Goal: Transaction & Acquisition: Purchase product/service

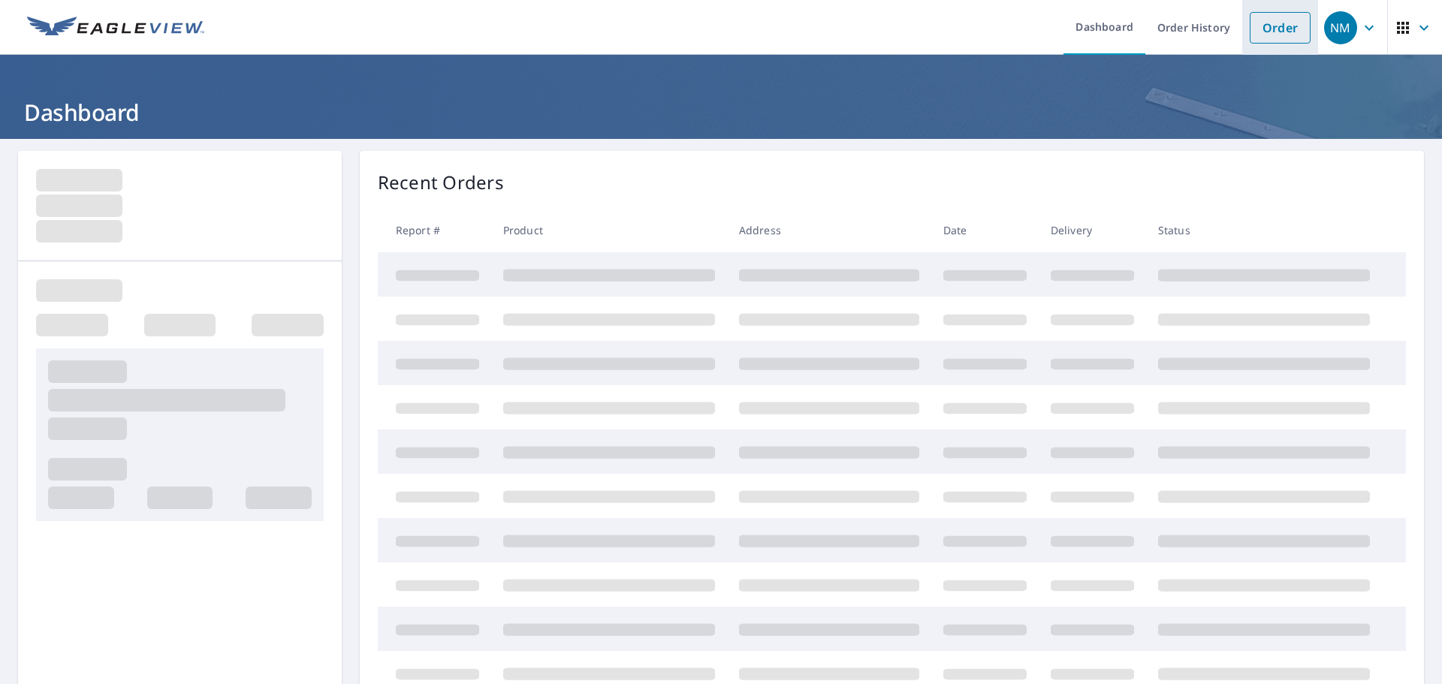
click at [1272, 29] on link "Order" at bounding box center [1280, 28] width 61 height 32
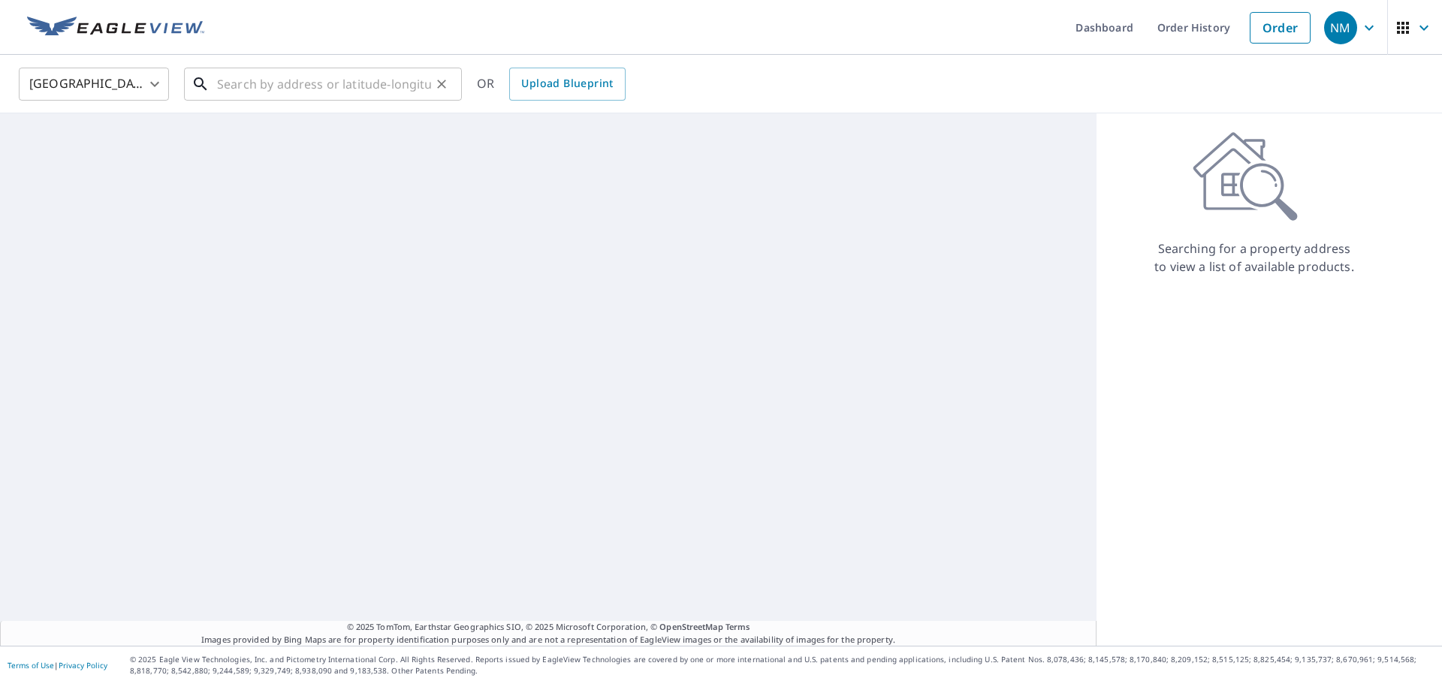
click at [338, 97] on input "text" at bounding box center [324, 84] width 214 height 42
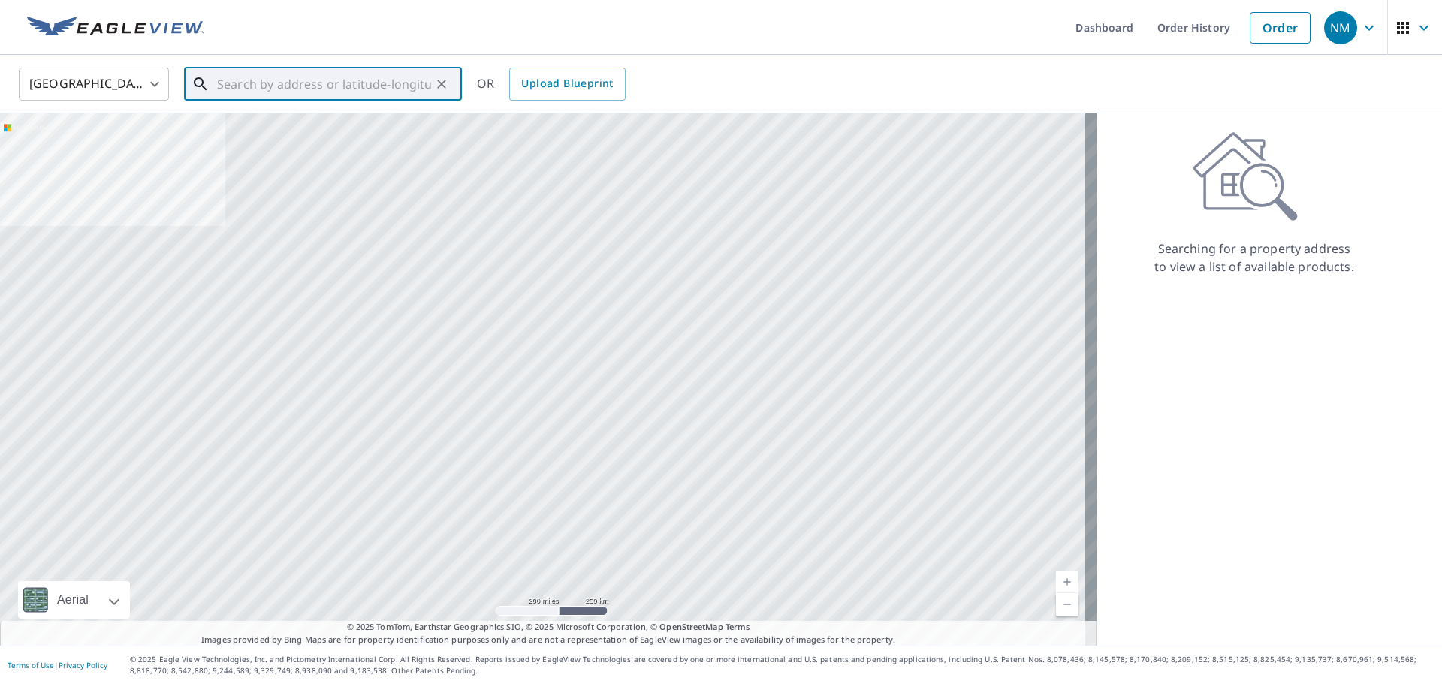
click at [245, 92] on input "text" at bounding box center [324, 84] width 214 height 42
paste input "[STREET_ADDRESS]"
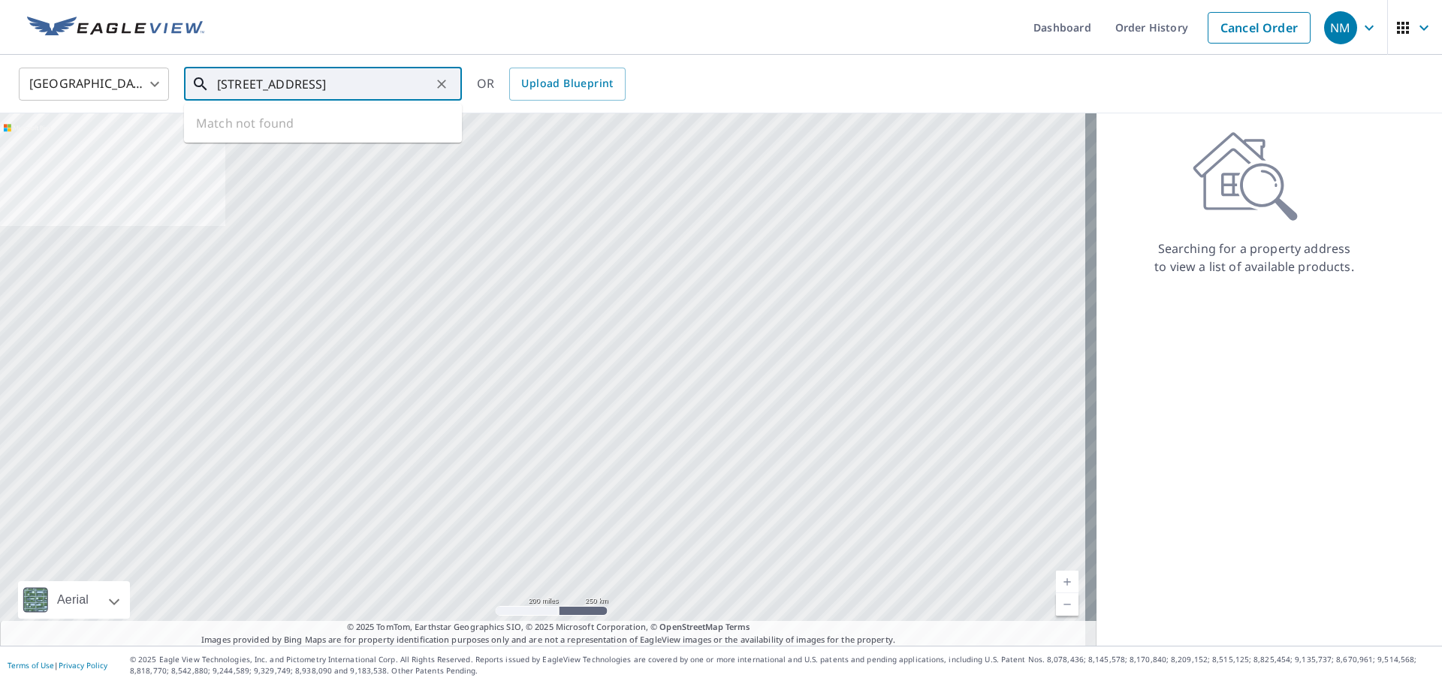
scroll to position [0, 68]
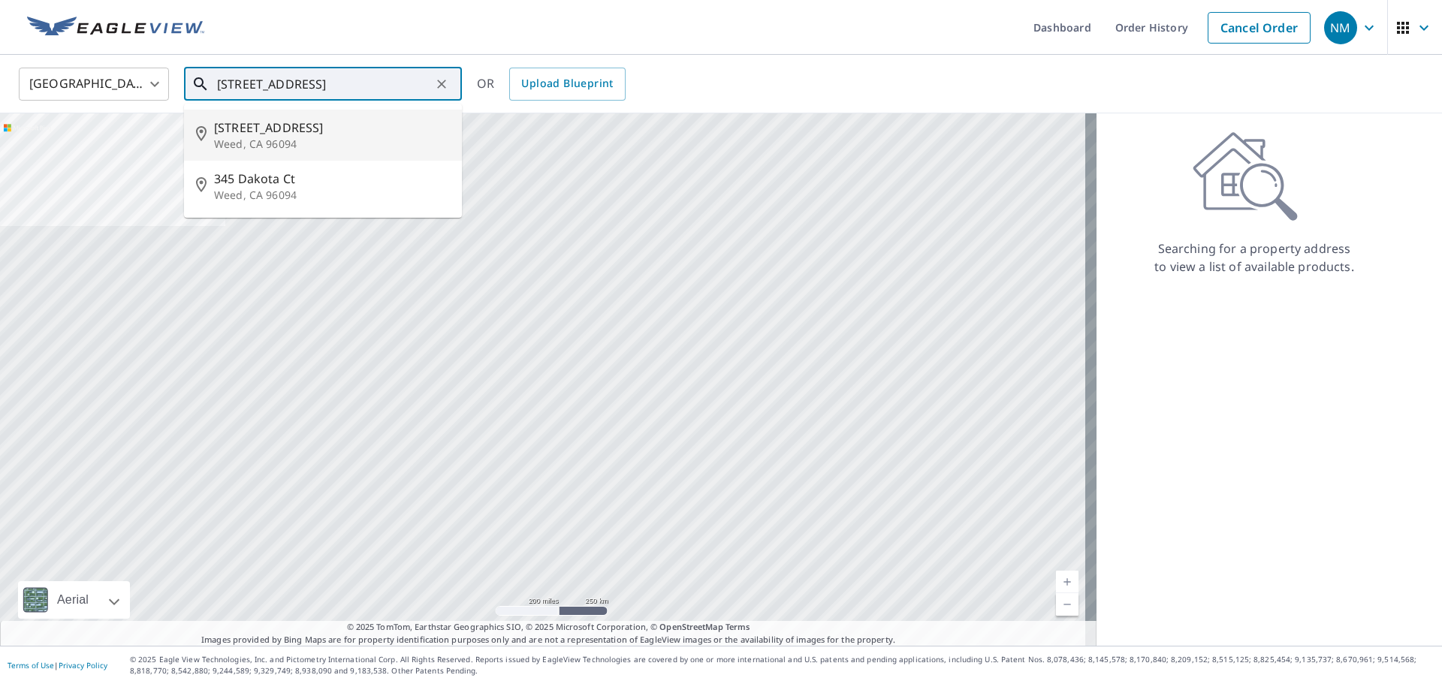
click at [347, 149] on p "Weed, CA 96094" at bounding box center [332, 144] width 236 height 15
type input "[STREET_ADDRESS]"
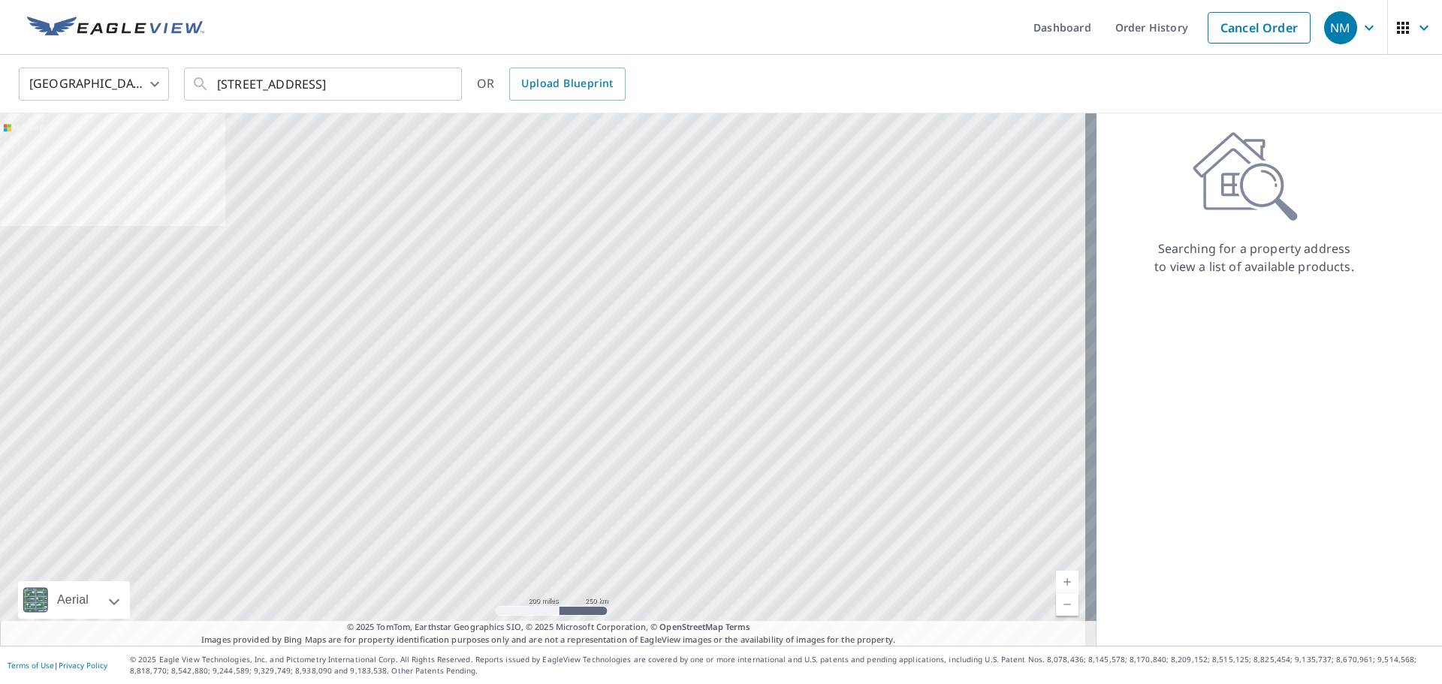
scroll to position [0, 0]
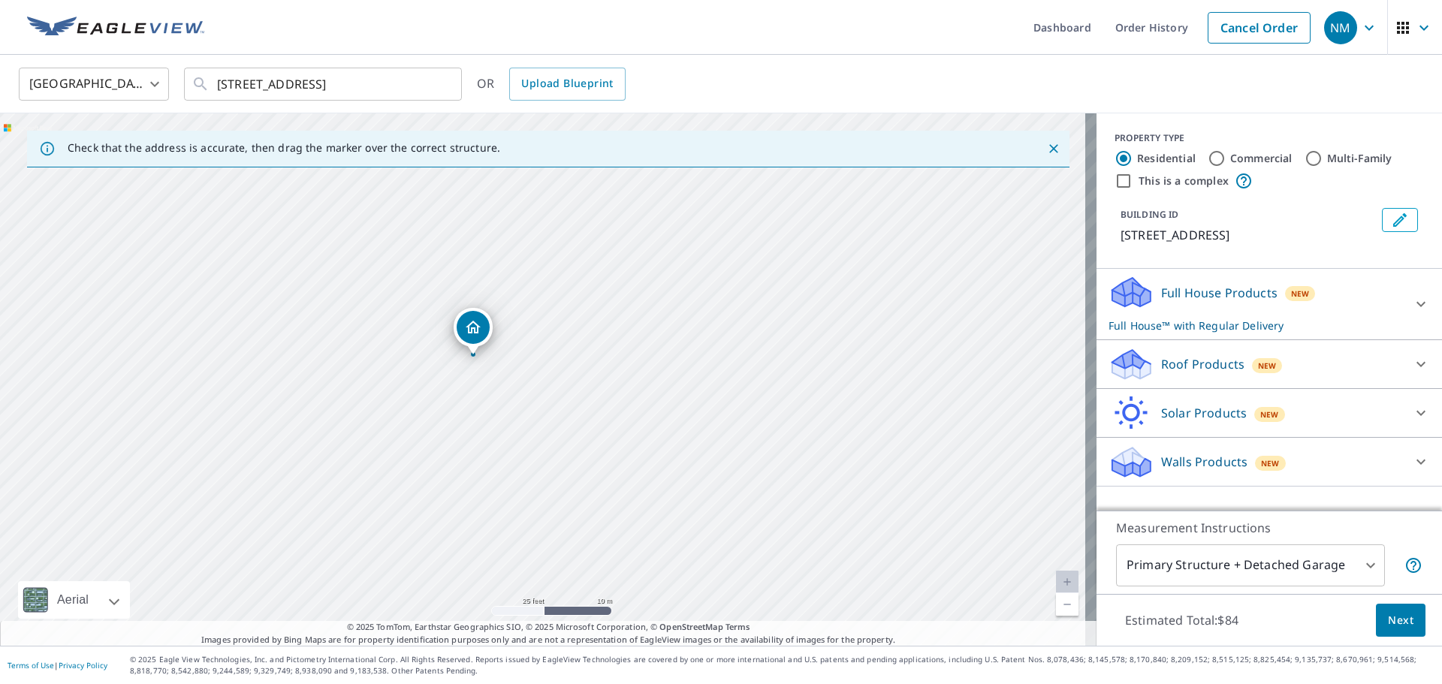
click at [487, 374] on div "[STREET_ADDRESS]" at bounding box center [548, 379] width 1097 height 533
click at [1347, 306] on div "Full House Products New Full House™ with Regular Delivery" at bounding box center [1256, 304] width 294 height 59
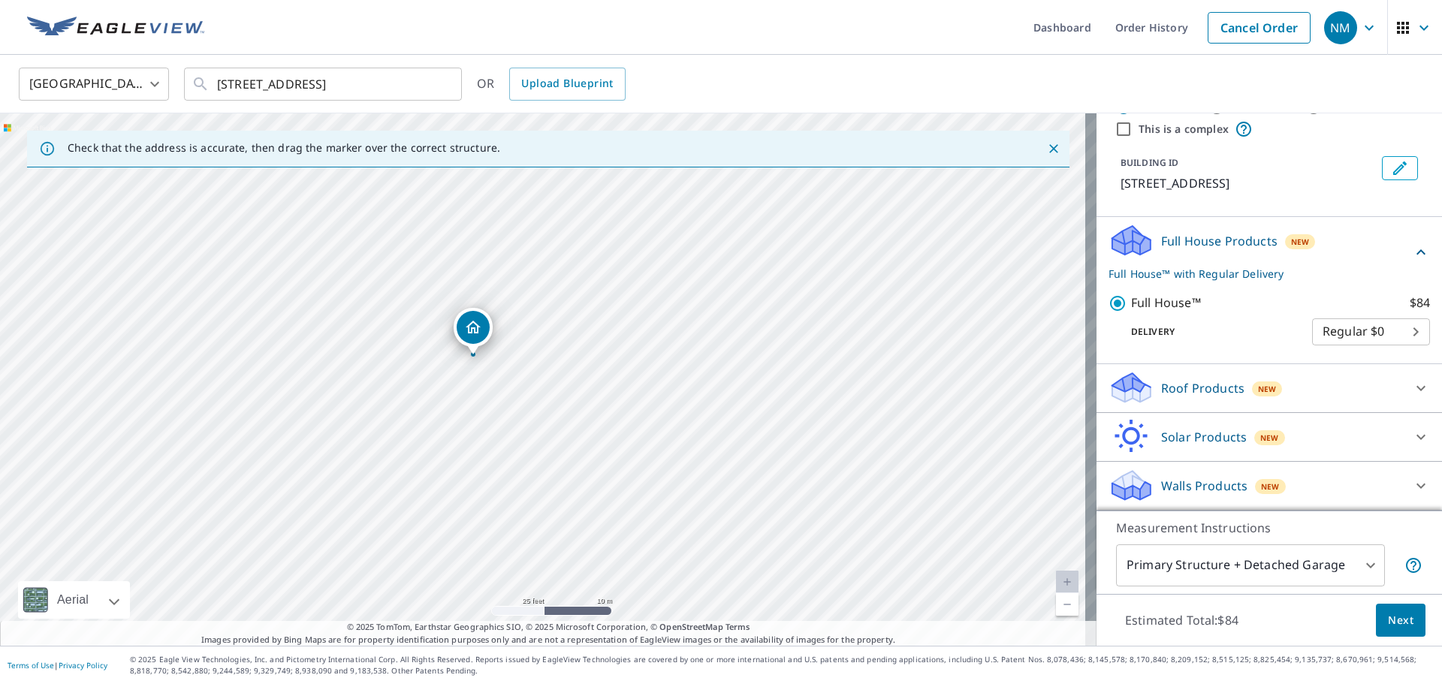
click at [1273, 379] on div "Roof Products New" at bounding box center [1256, 387] width 294 height 35
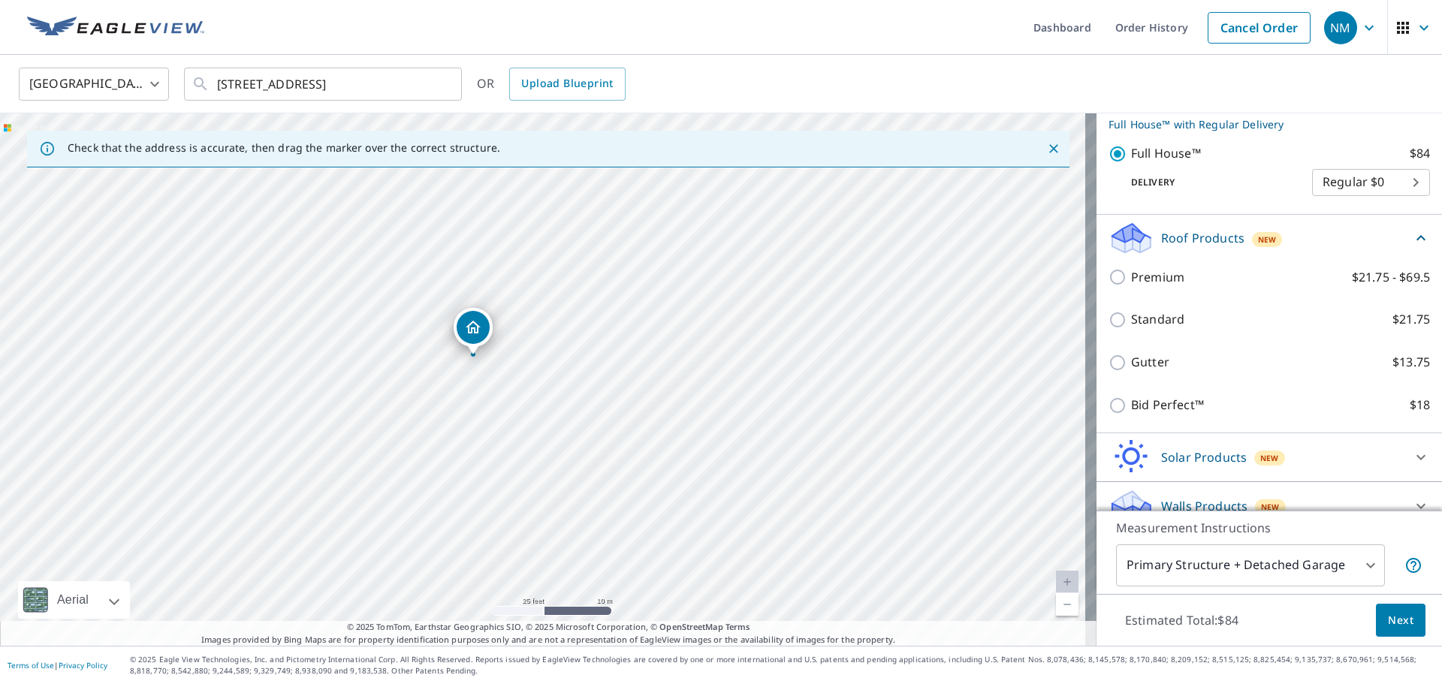
scroll to position [202, 0]
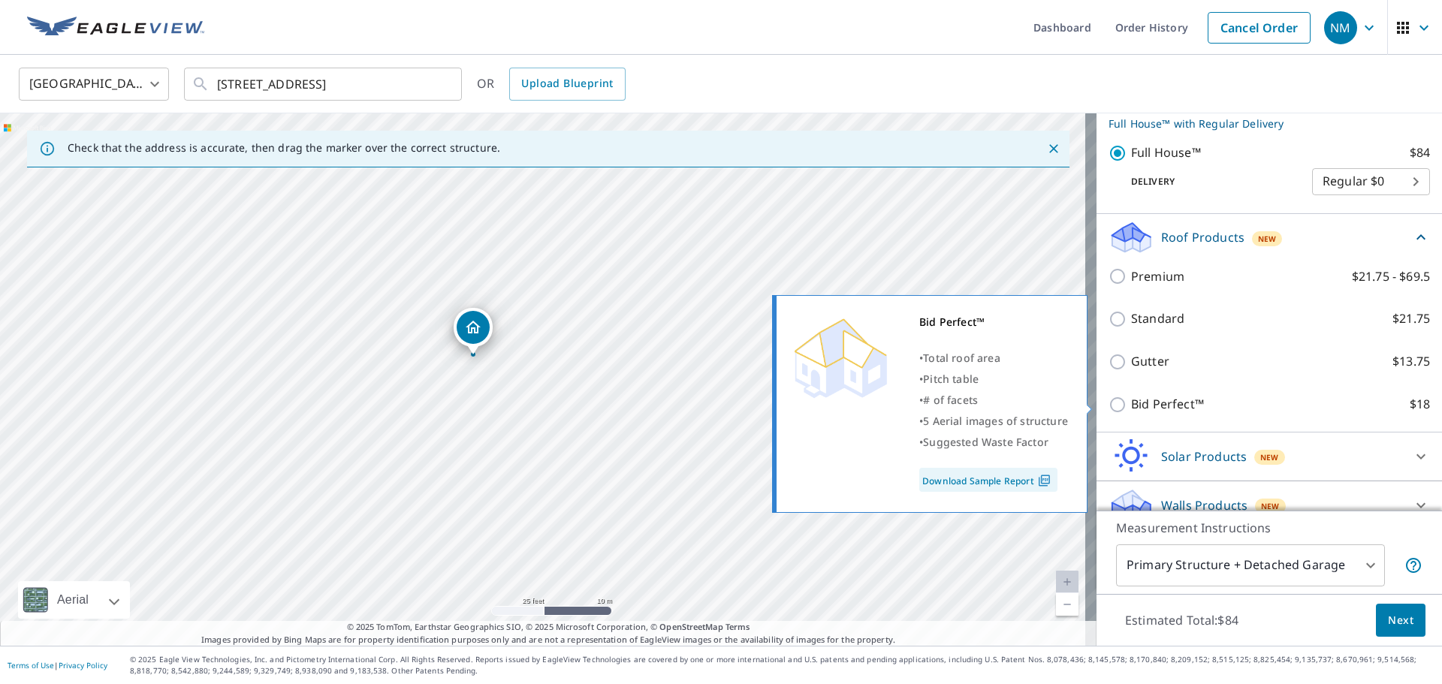
click at [1159, 399] on p "Bid Perfect™" at bounding box center [1167, 404] width 73 height 19
click at [1131, 399] on input "Bid Perfect™ $18" at bounding box center [1120, 405] width 23 height 18
checkbox input "true"
checkbox input "false"
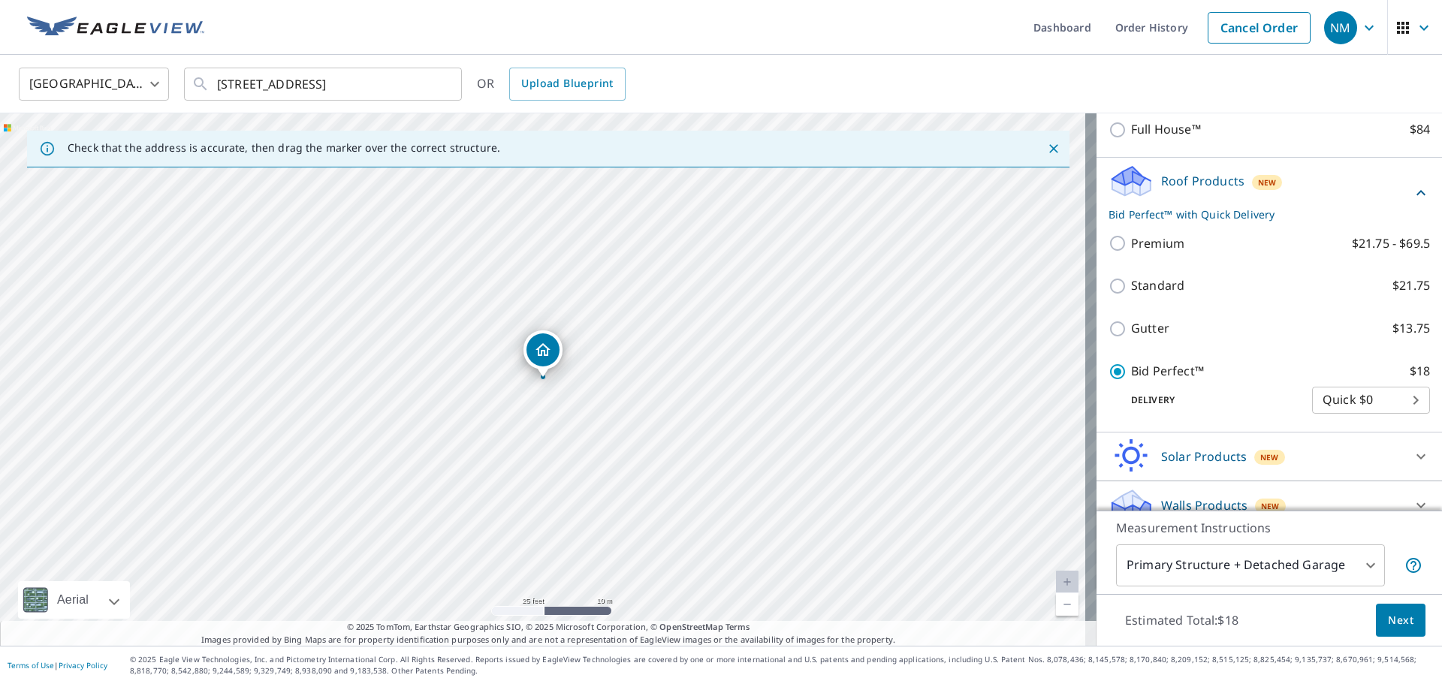
click at [1387, 609] on button "Next" at bounding box center [1401, 621] width 50 height 34
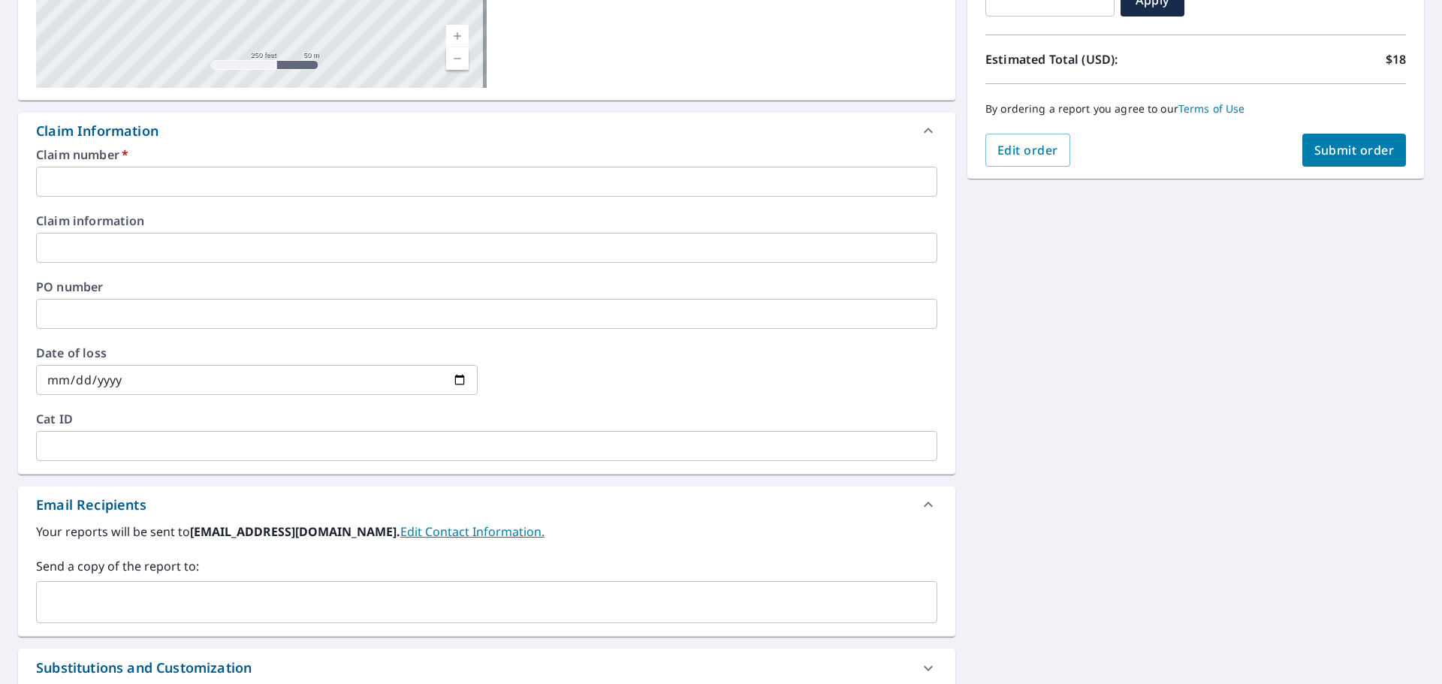
scroll to position [376, 0]
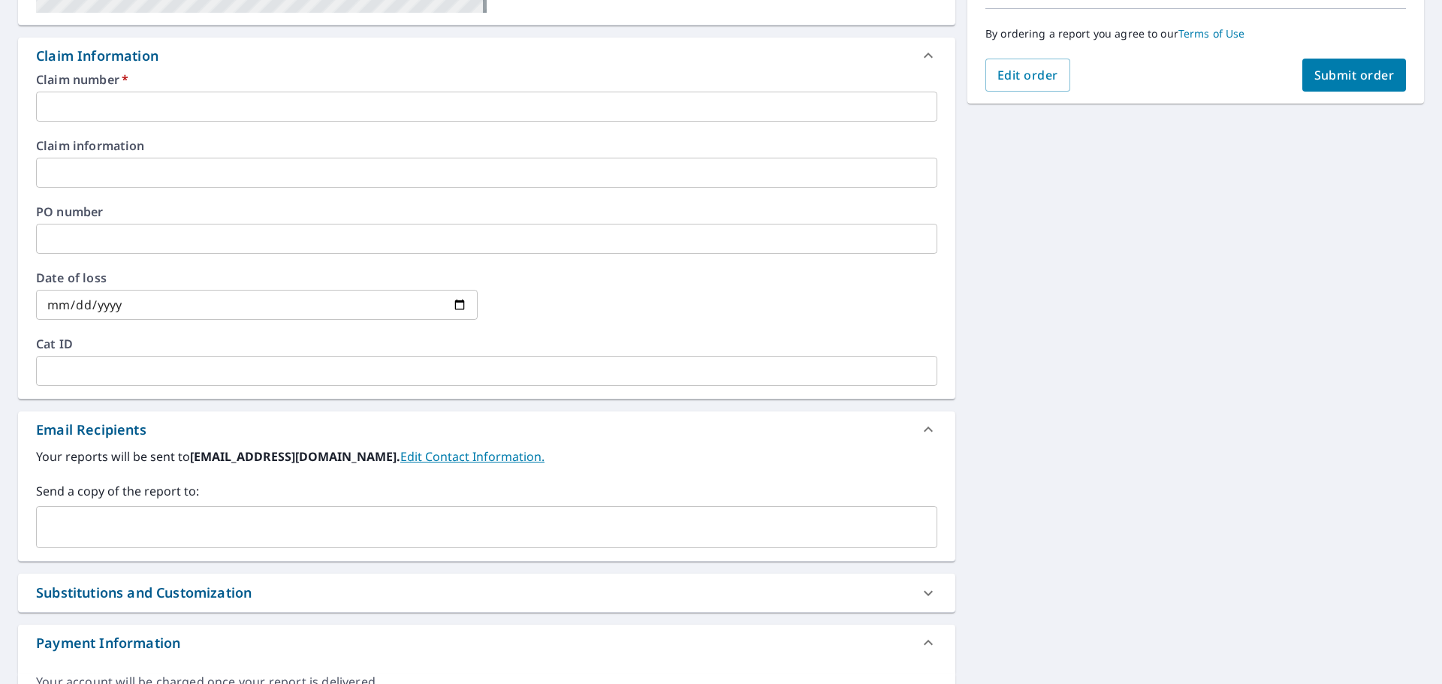
click at [142, 102] on input "text" at bounding box center [486, 107] width 901 height 30
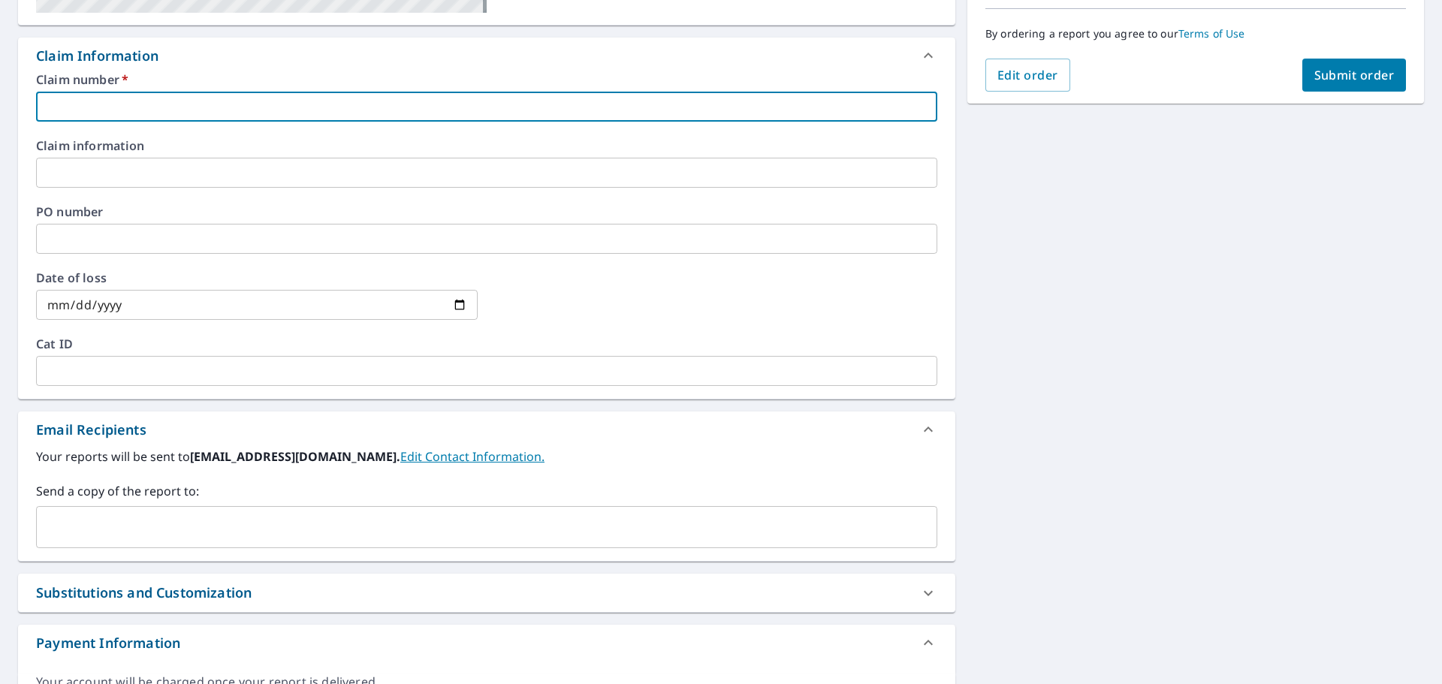
type input "R"
checkbox input "true"
type input "RE"
checkbox input "true"
type input "RED"
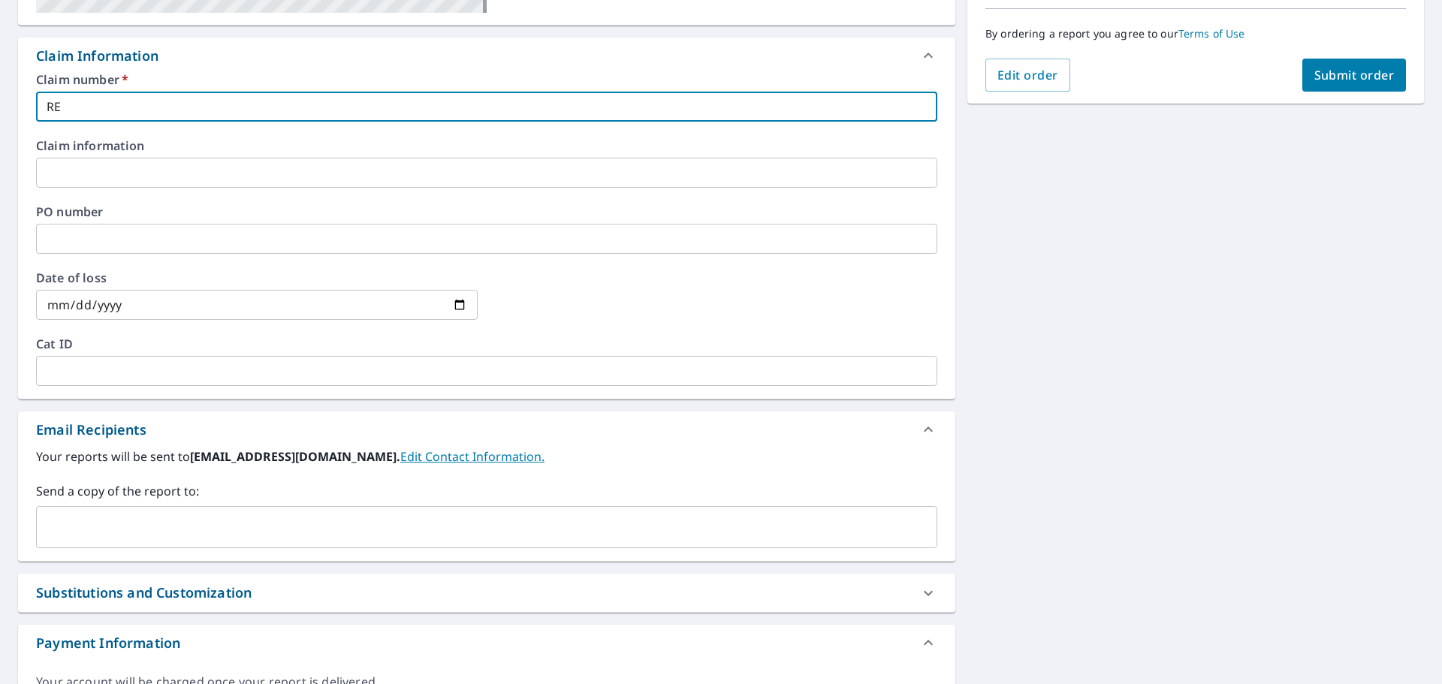
checkbox input "true"
type input "RED"
click at [174, 527] on input "text" at bounding box center [475, 527] width 865 height 29
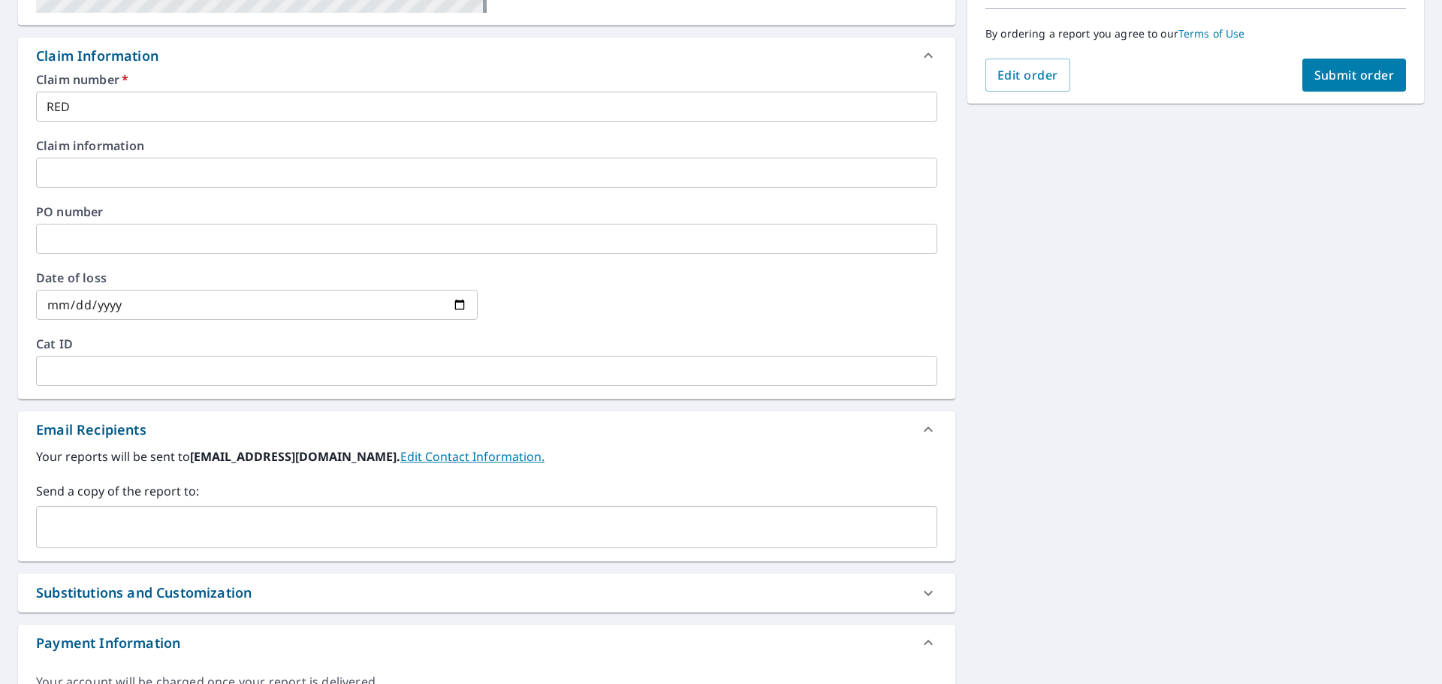
click at [239, 530] on input "text" at bounding box center [475, 527] width 865 height 29
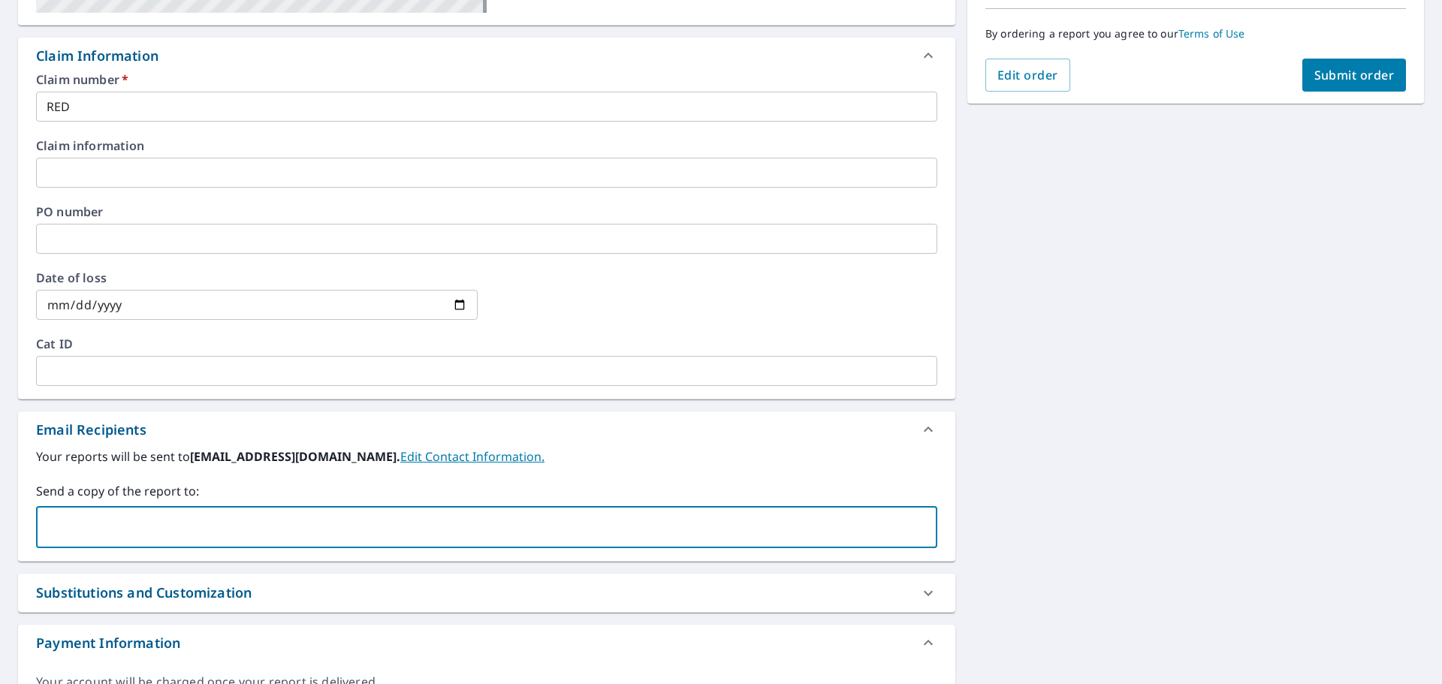
paste input "[PERSON_NAME][EMAIL_ADDRESS][PERSON_NAME][PERSON_NAME][DOMAIN_NAME]"
type input "[PERSON_NAME][EMAIL_ADDRESS][PERSON_NAME][PERSON_NAME][DOMAIN_NAME]"
checkbox input "true"
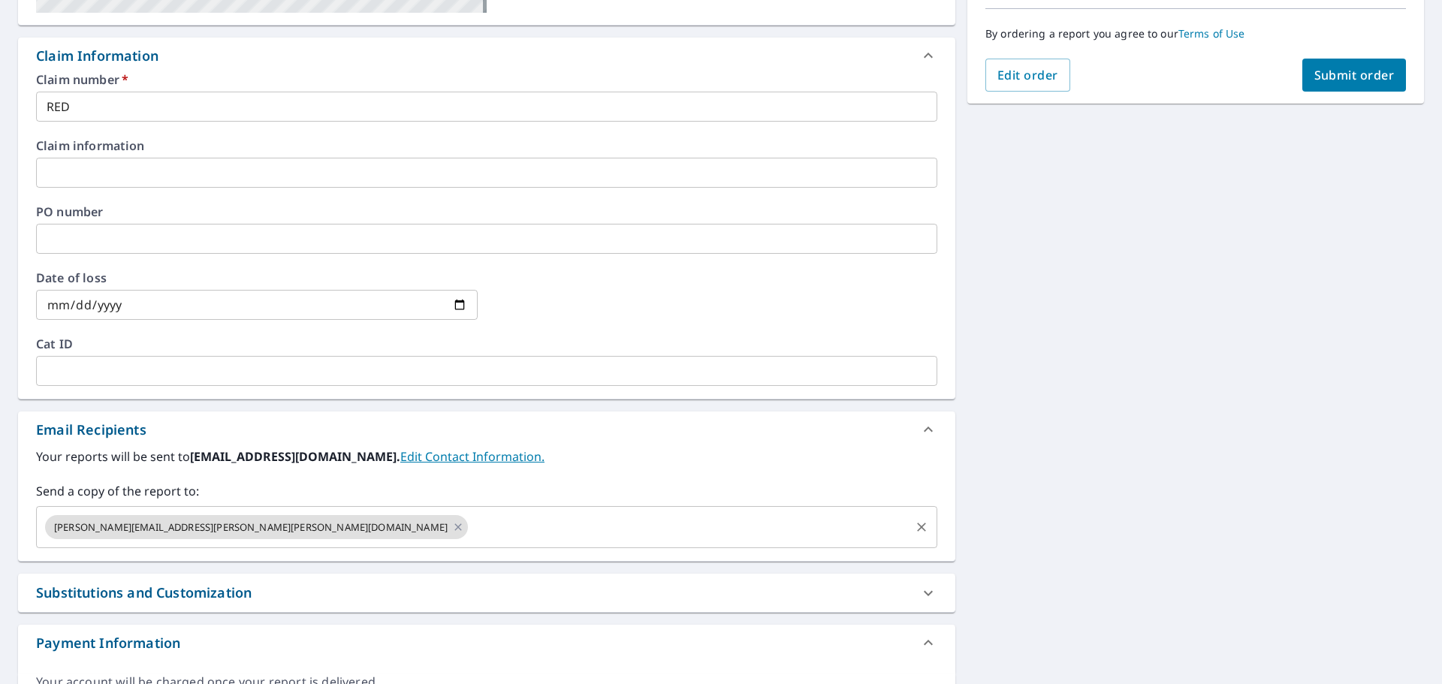
click at [470, 530] on input "text" at bounding box center [689, 527] width 438 height 29
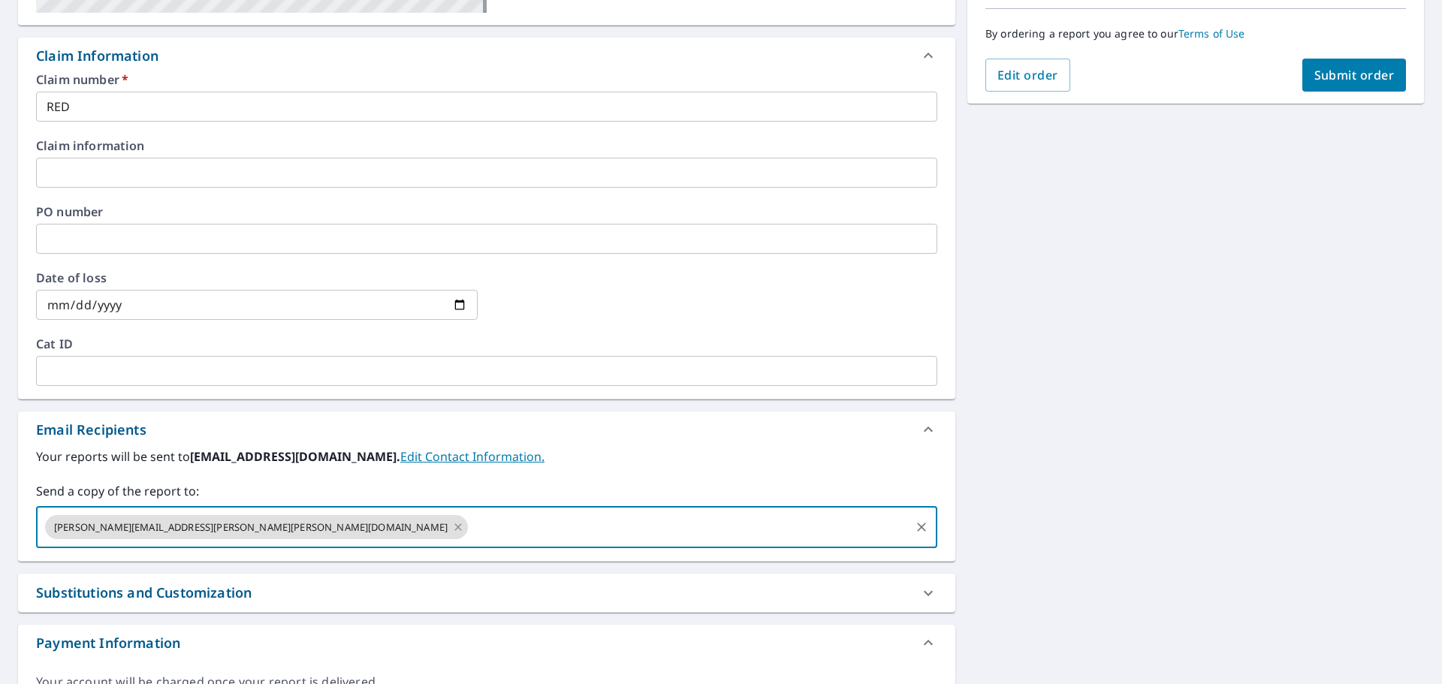
paste input "[PERSON_NAME][EMAIL_ADDRESS][PERSON_NAME][PERSON_NAME][DOMAIN_NAME]"
type input "[PERSON_NAME][EMAIL_ADDRESS][PERSON_NAME][PERSON_NAME][DOMAIN_NAME]"
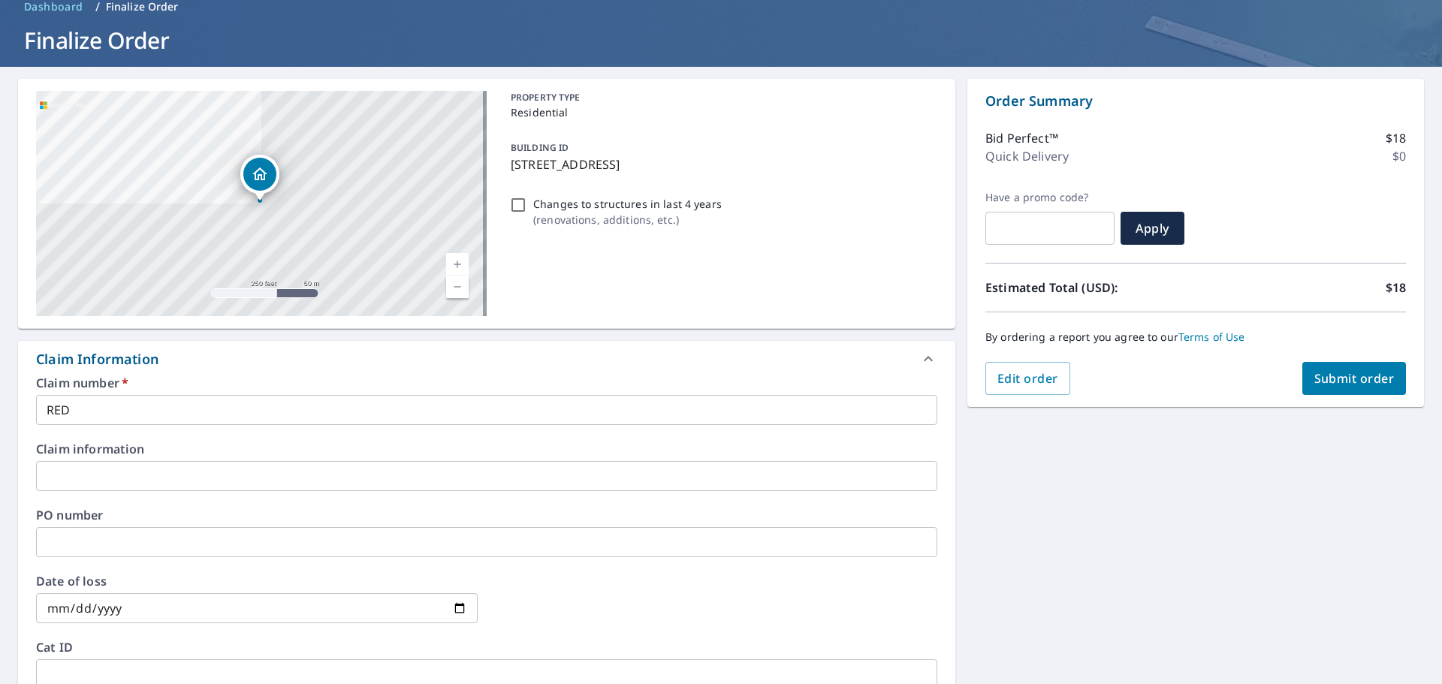
scroll to position [0, 0]
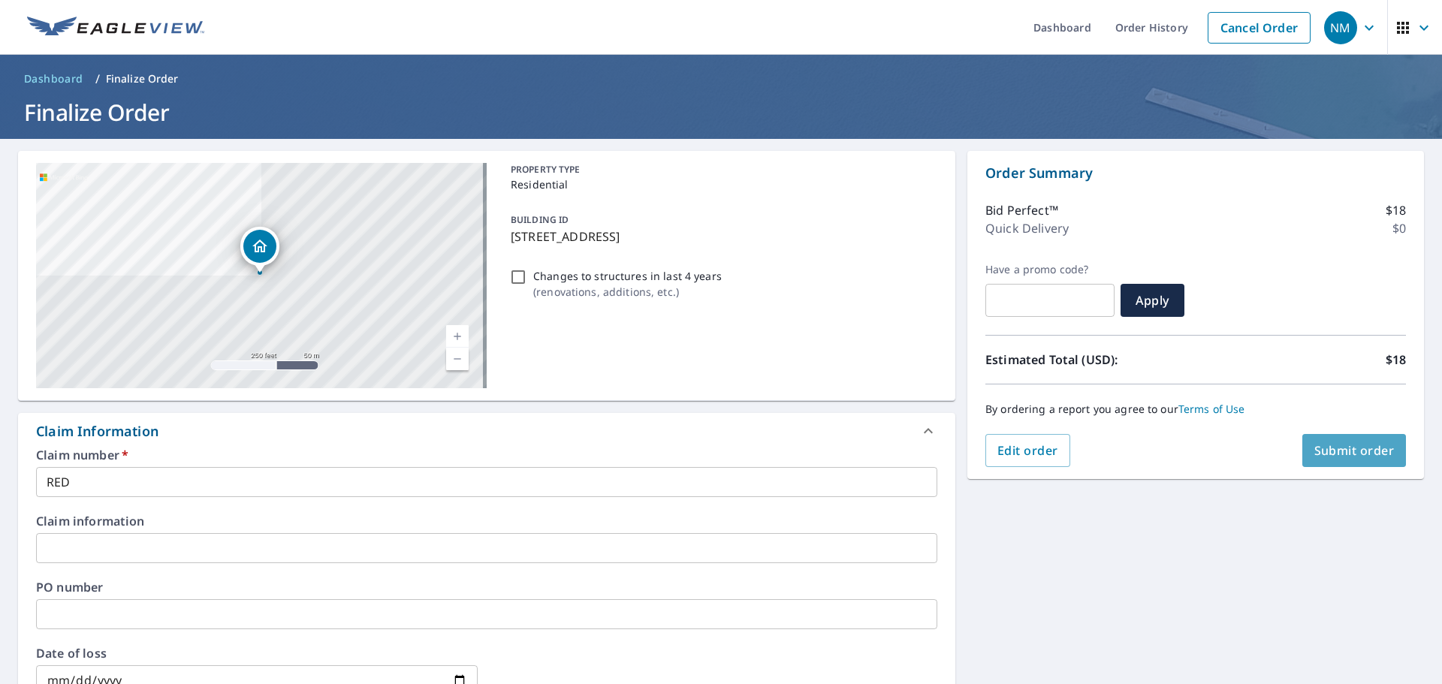
click at [1315, 447] on span "Submit order" at bounding box center [1355, 450] width 80 height 17
checkbox input "true"
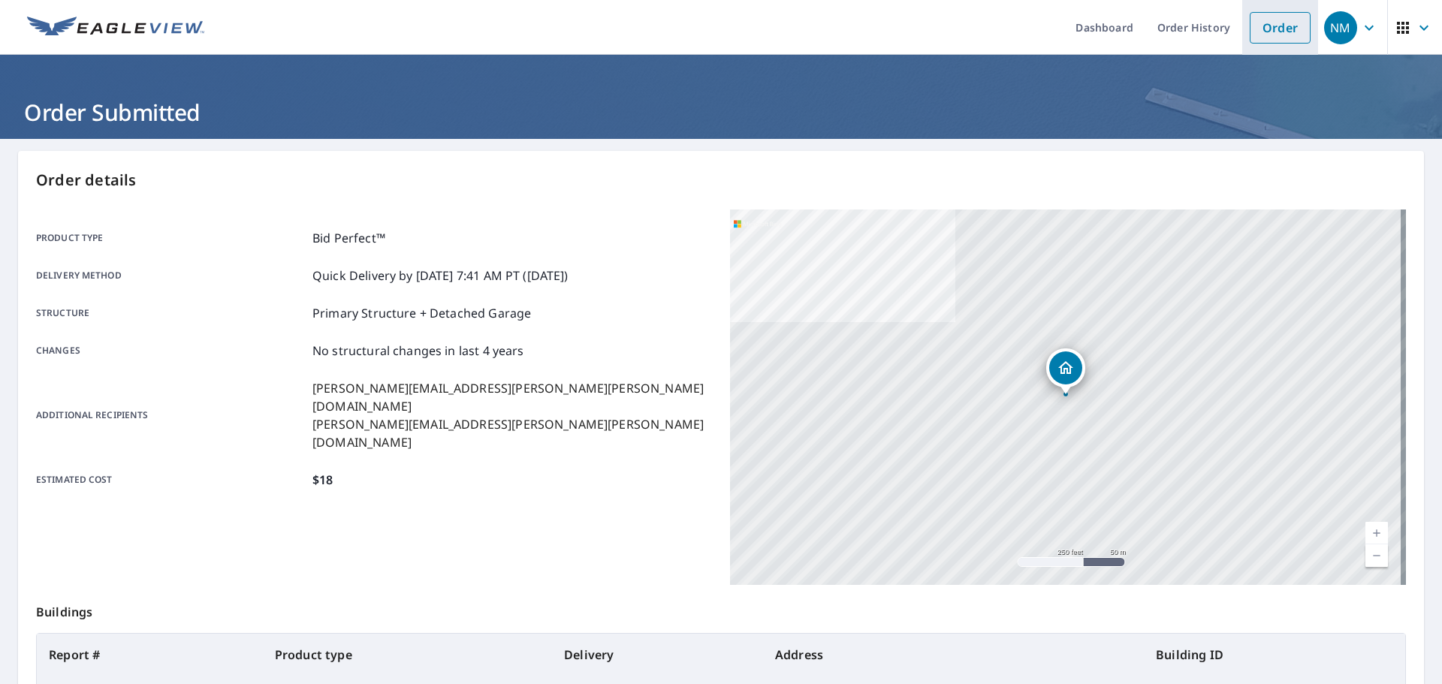
click at [1260, 26] on link "Order" at bounding box center [1280, 28] width 61 height 32
